Goal: Task Accomplishment & Management: Use online tool/utility

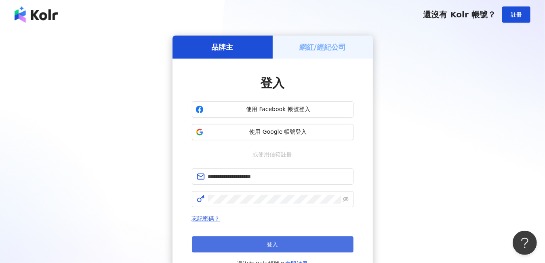
click at [269, 241] on span "登入" at bounding box center [272, 244] width 11 height 6
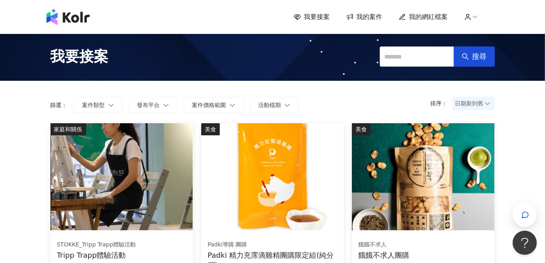
click at [329, 17] on span "我要接案" at bounding box center [317, 17] width 26 height 9
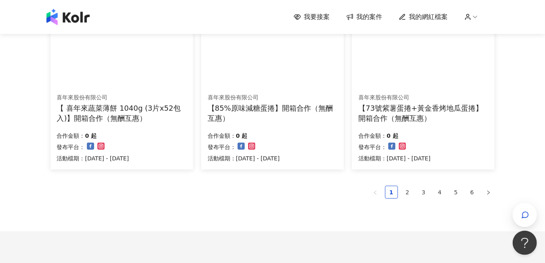
scroll to position [565, 0]
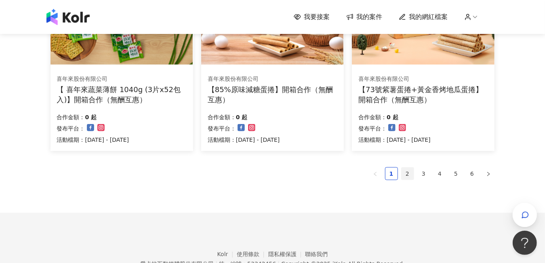
click at [388, 173] on link "2" at bounding box center [407, 174] width 12 height 12
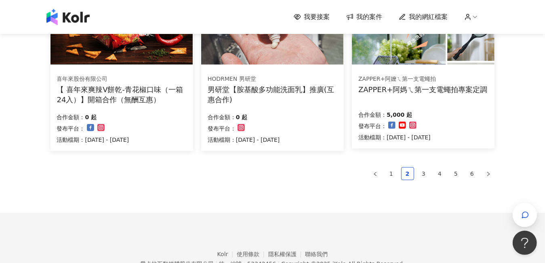
click at [71, 22] on img at bounding box center [67, 17] width 43 height 16
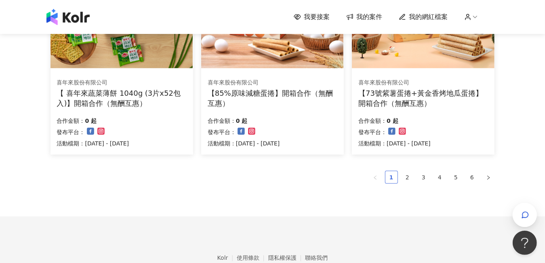
scroll to position [565, 0]
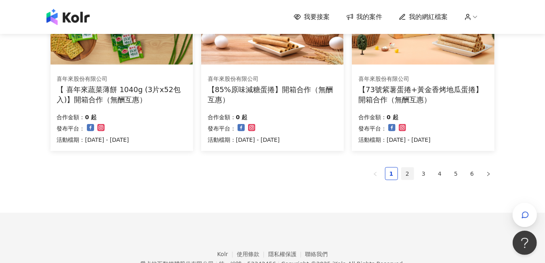
click at [388, 170] on link "2" at bounding box center [407, 174] width 12 height 12
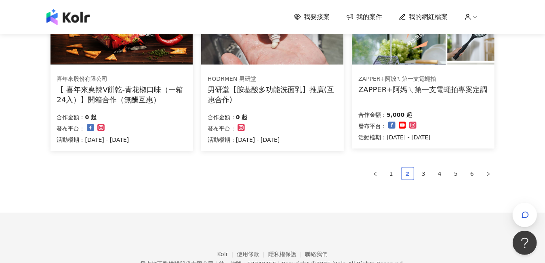
click at [388, 170] on link "2" at bounding box center [407, 174] width 12 height 12
click at [388, 169] on link "3" at bounding box center [424, 174] width 12 height 12
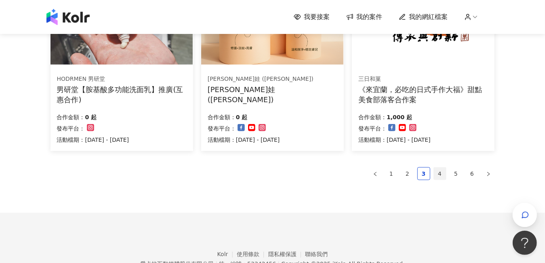
click at [388, 169] on link "4" at bounding box center [440, 174] width 12 height 12
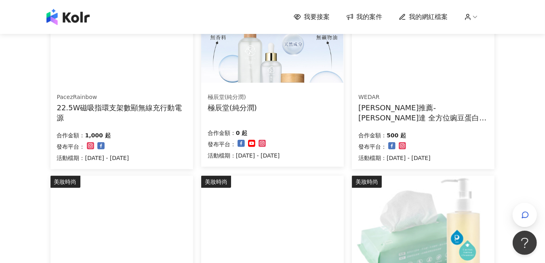
scroll to position [525, 0]
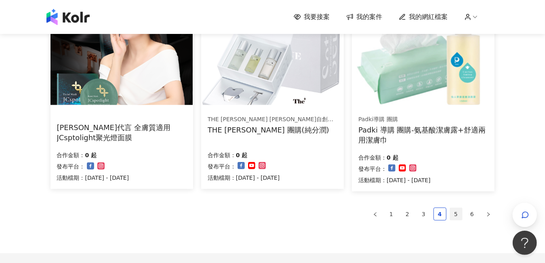
click at [388, 213] on link "5" at bounding box center [456, 214] width 12 height 12
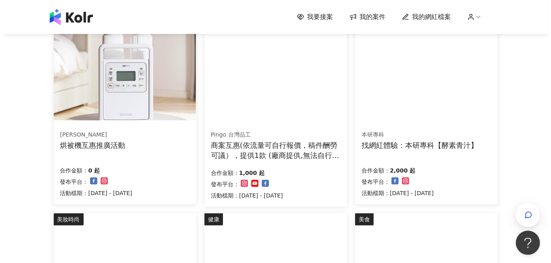
scroll to position [323, 0]
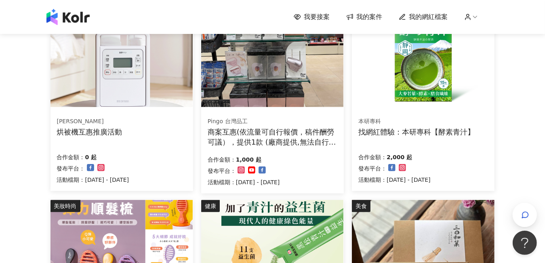
click at [232, 86] on img at bounding box center [272, 53] width 142 height 107
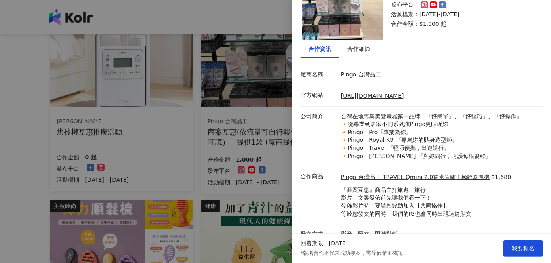
scroll to position [61, 0]
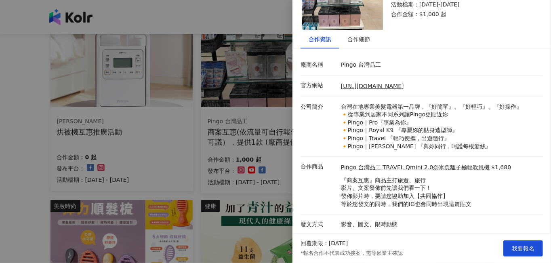
click at [282, 164] on div at bounding box center [275, 131] width 551 height 263
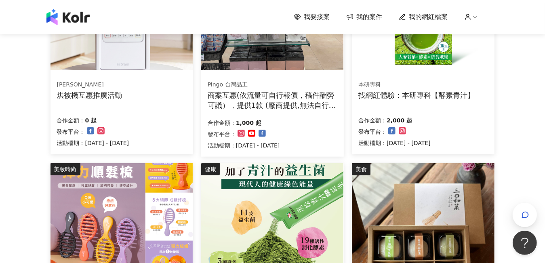
scroll to position [603, 0]
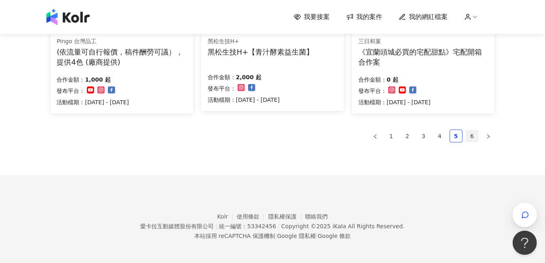
click at [388, 136] on link "6" at bounding box center [472, 136] width 12 height 12
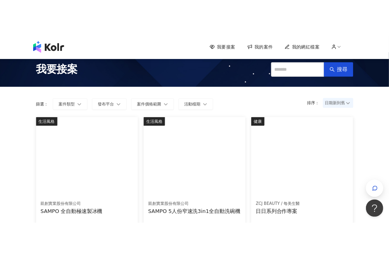
scroll to position [0, 0]
